Goal: Information Seeking & Learning: Learn about a topic

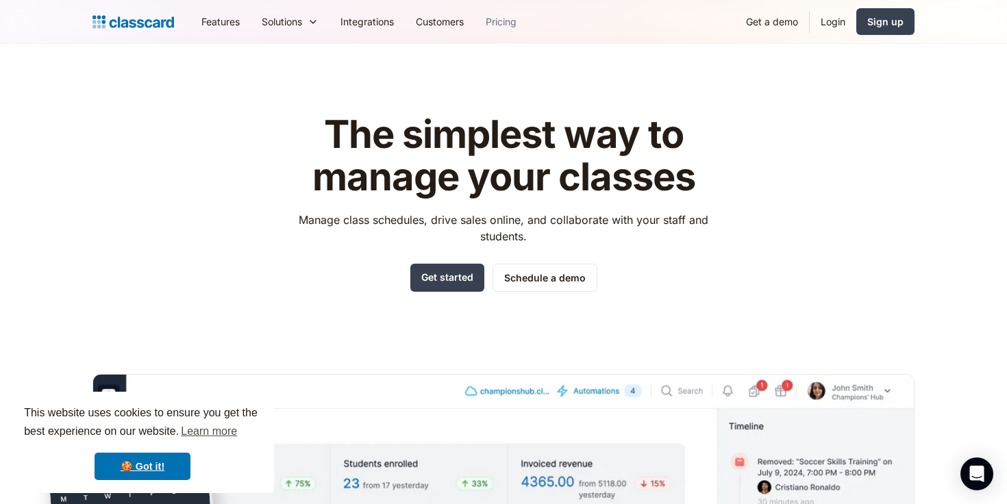
click at [497, 12] on link "Pricing" at bounding box center [501, 21] width 53 height 31
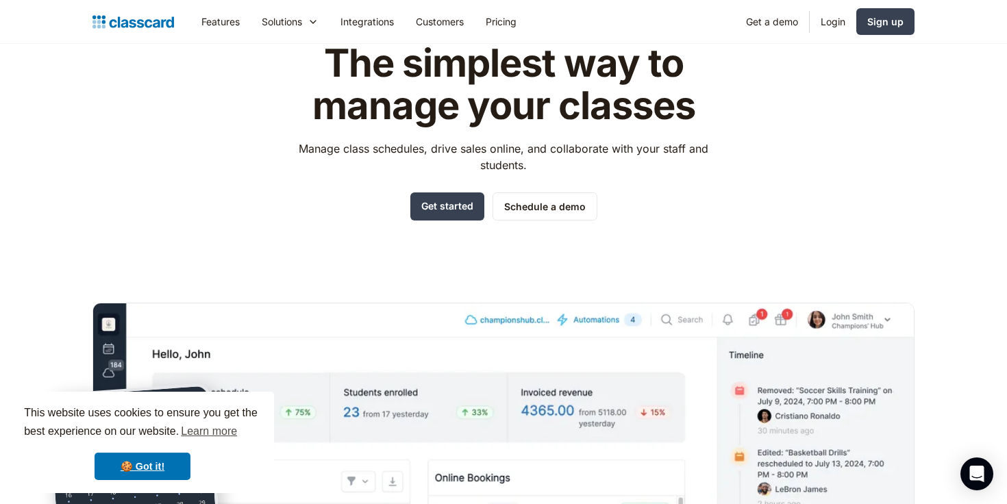
scroll to position [219, 0]
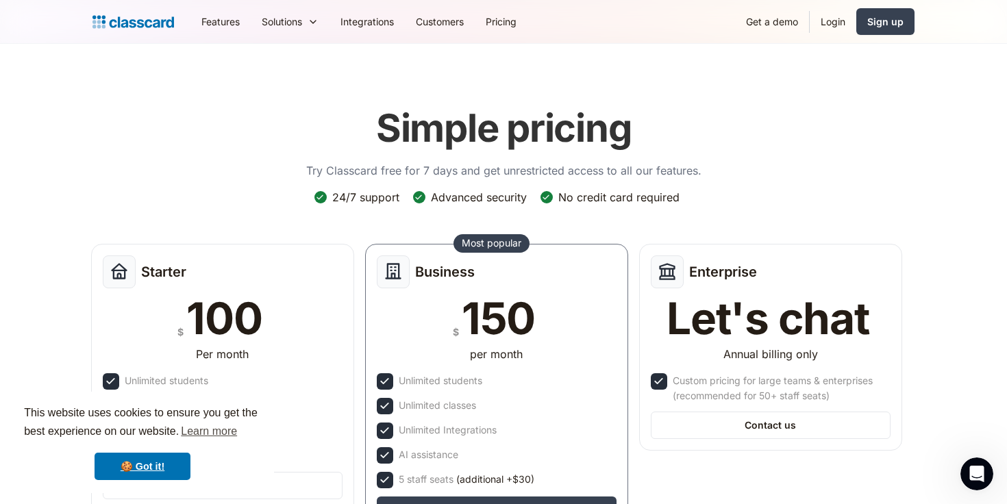
click at [128, 27] on img at bounding box center [133, 21] width 82 height 19
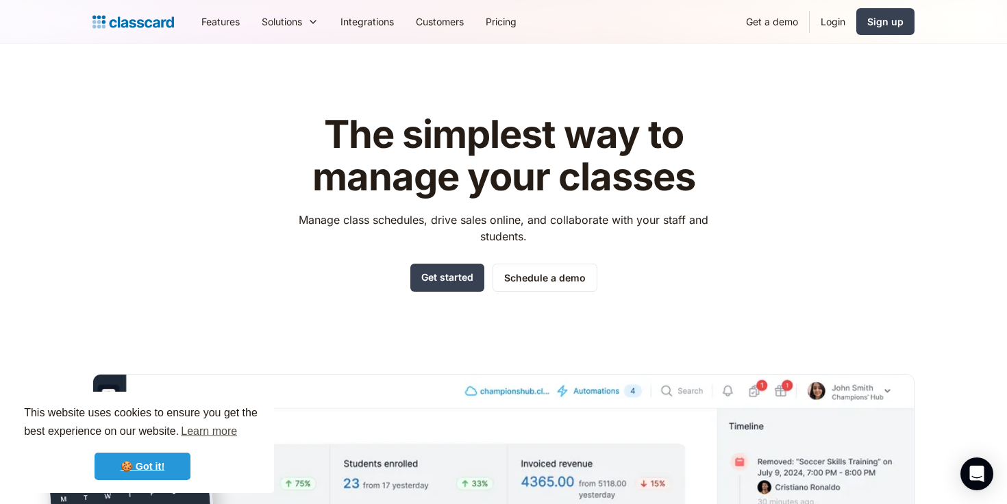
click at [177, 459] on link "🍪 Got it!" at bounding box center [143, 466] width 96 height 27
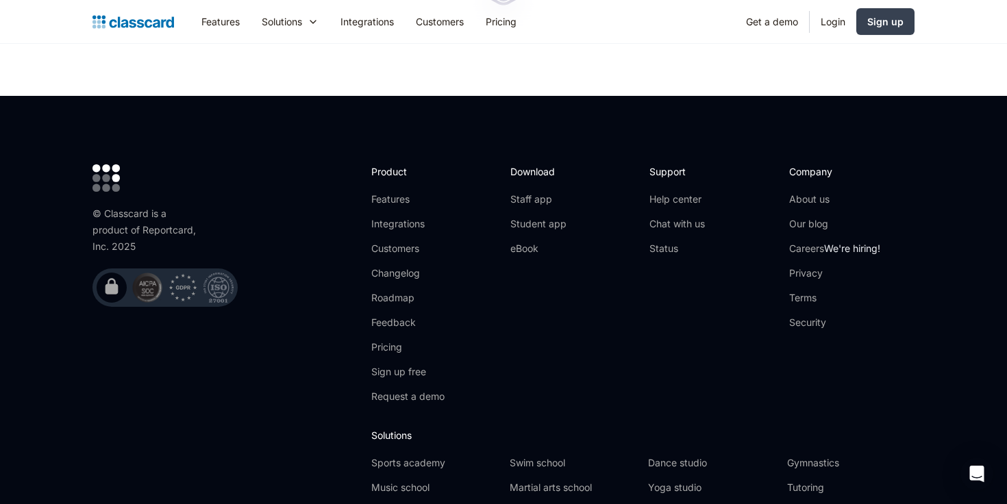
scroll to position [4629, 0]
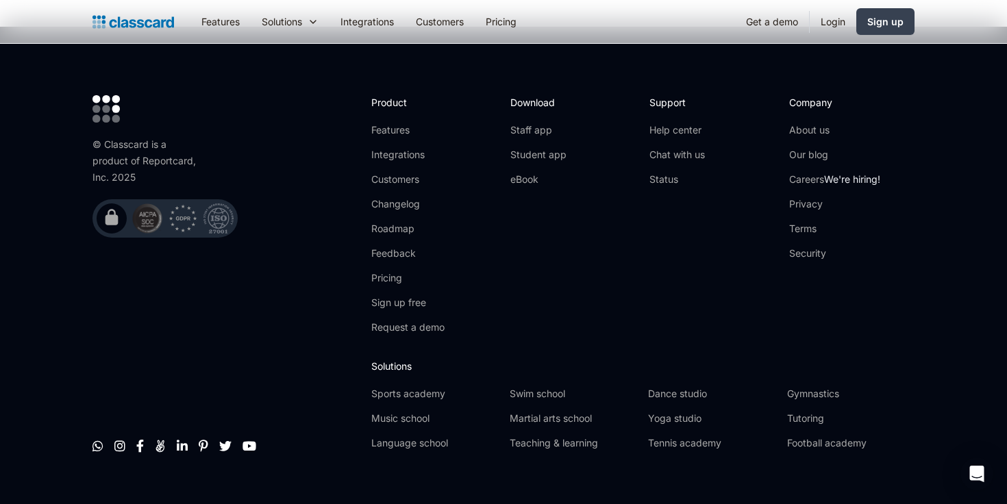
click at [384, 260] on ul "Features Integrations Customers Changelog Roadmap Feedback Pricing Sign up free…" at bounding box center [407, 228] width 73 height 211
click at [395, 271] on link "Pricing" at bounding box center [407, 278] width 73 height 14
click at [393, 222] on link "Roadmap" at bounding box center [407, 229] width 73 height 14
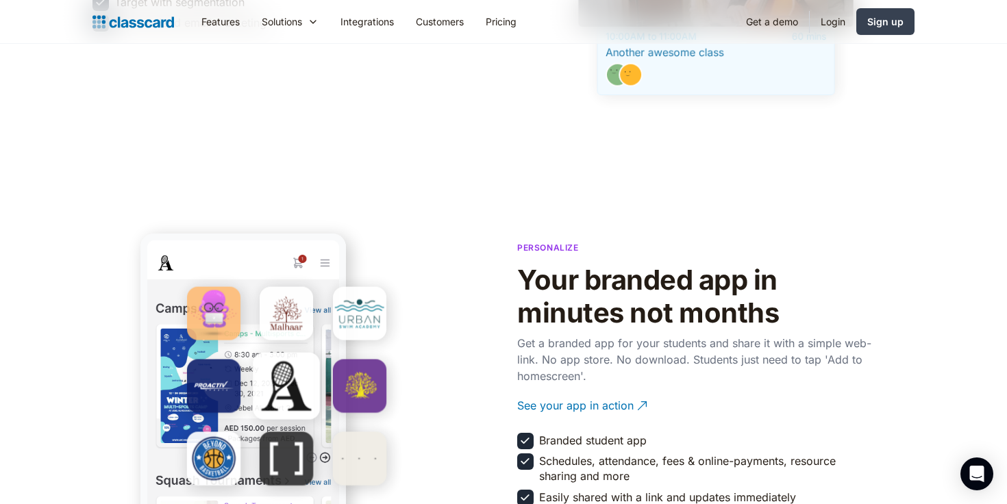
scroll to position [1367, 0]
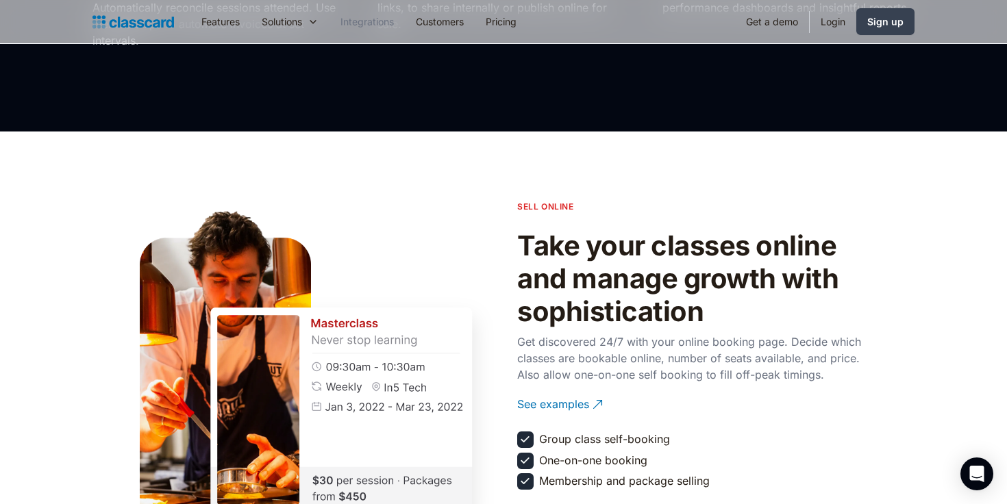
click at [384, 21] on link "Integrations" at bounding box center [367, 21] width 75 height 31
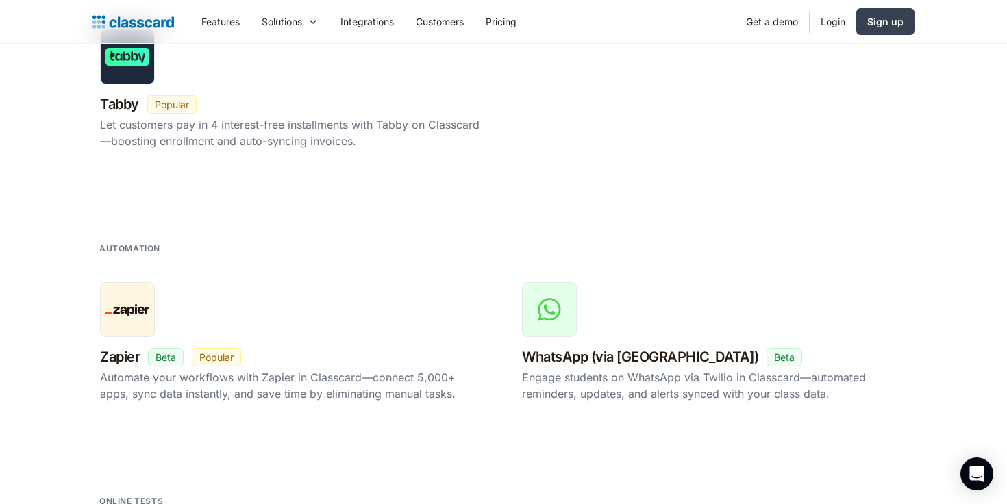
scroll to position [2172, 0]
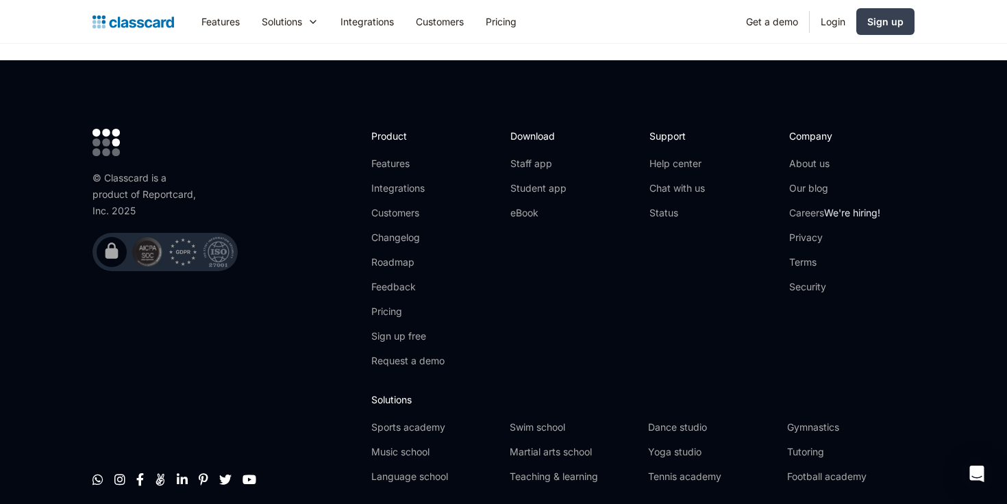
scroll to position [4629, 0]
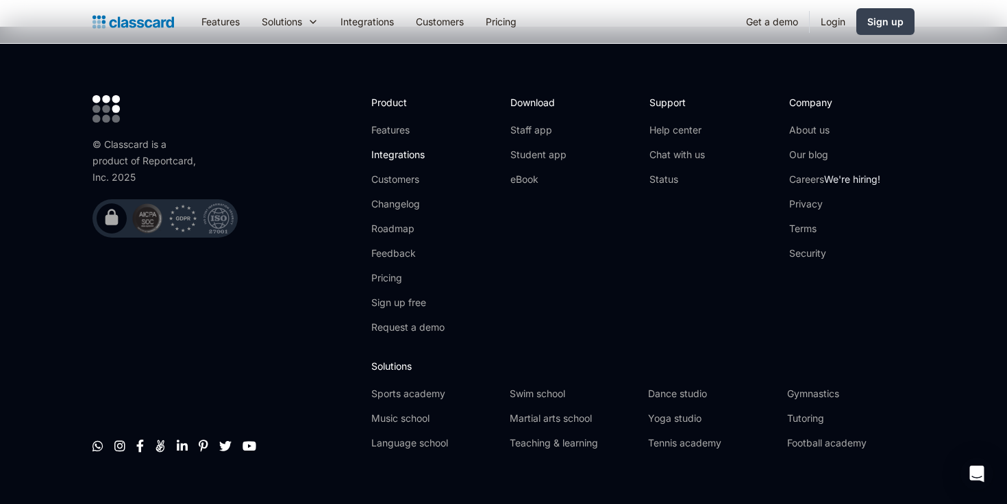
click at [387, 148] on link "Integrations" at bounding box center [407, 155] width 73 height 14
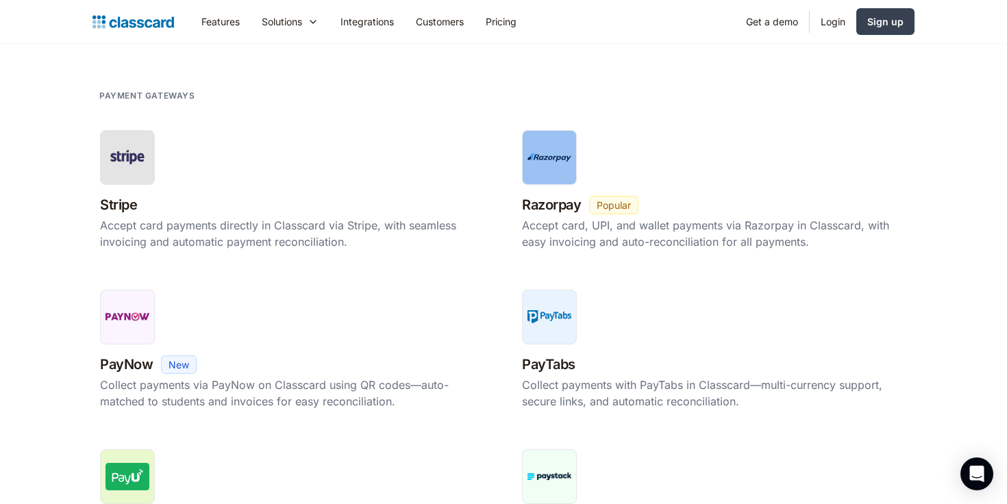
scroll to position [878, 0]
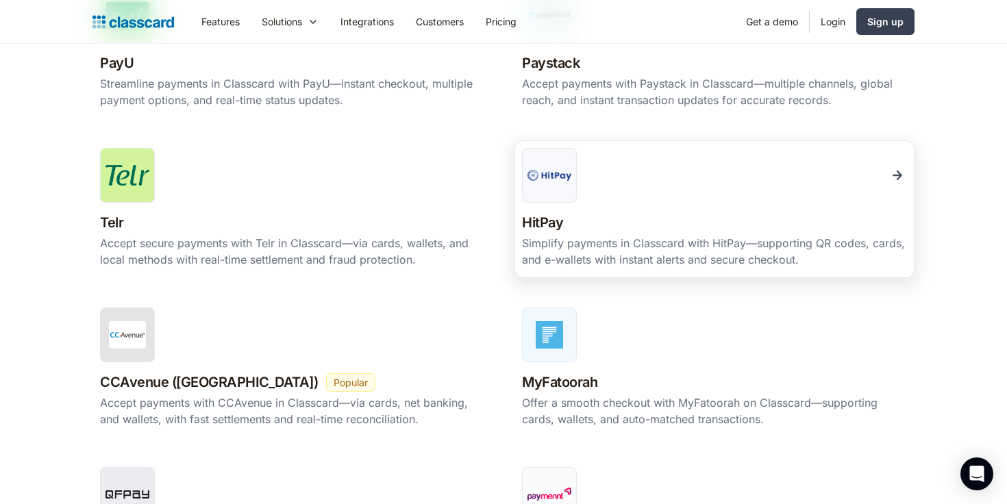
click at [545, 187] on div at bounding box center [549, 175] width 55 height 55
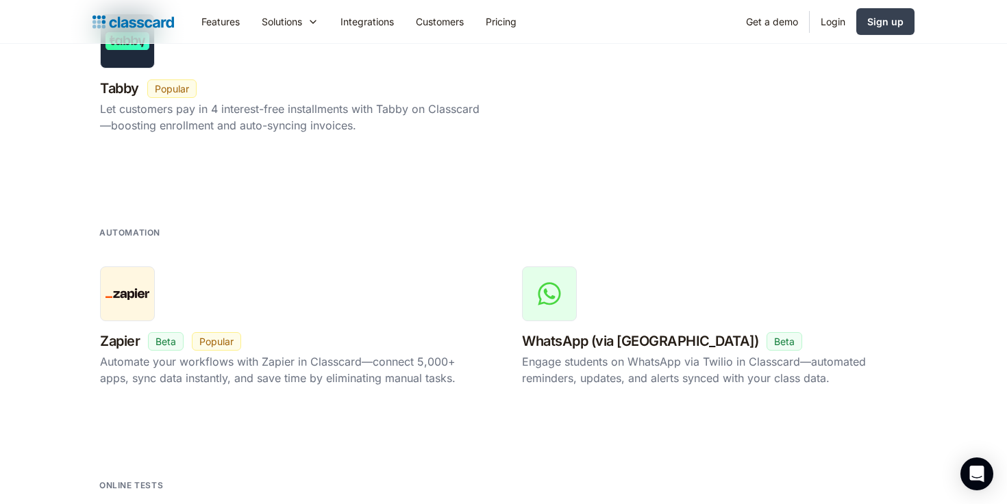
scroll to position [2075, 0]
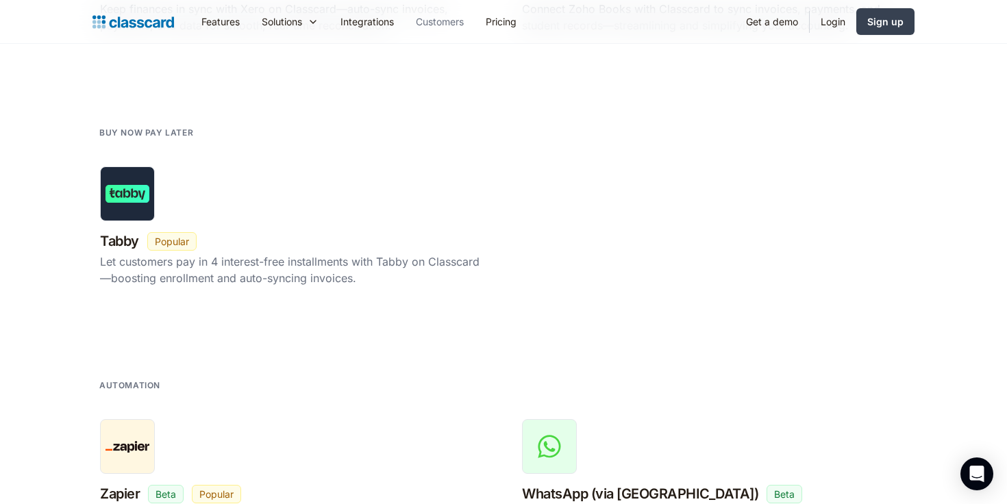
click at [445, 21] on link "Customers" at bounding box center [440, 21] width 70 height 31
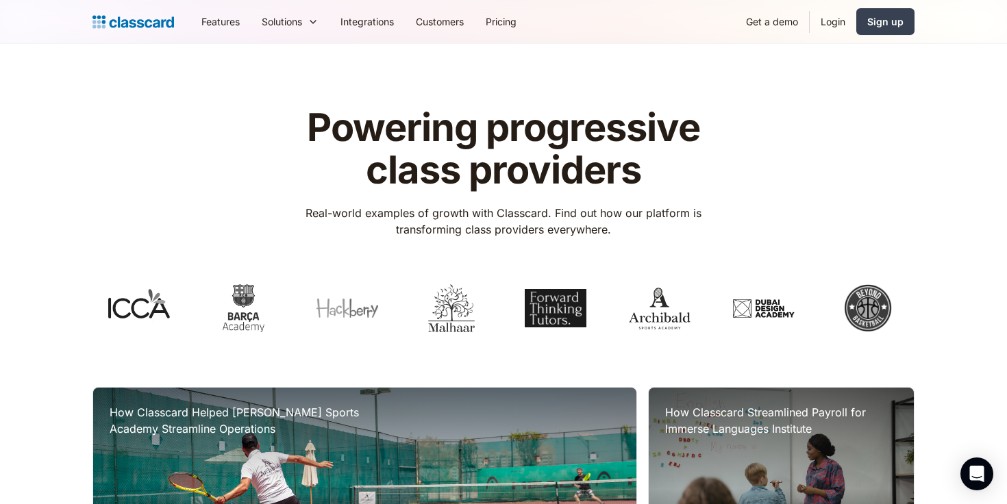
click at [804, 140] on div "Powering progressive class providers Real-world examples of growth with Classca…" at bounding box center [503, 226] width 822 height 239
